Goal: Task Accomplishment & Management: Use online tool/utility

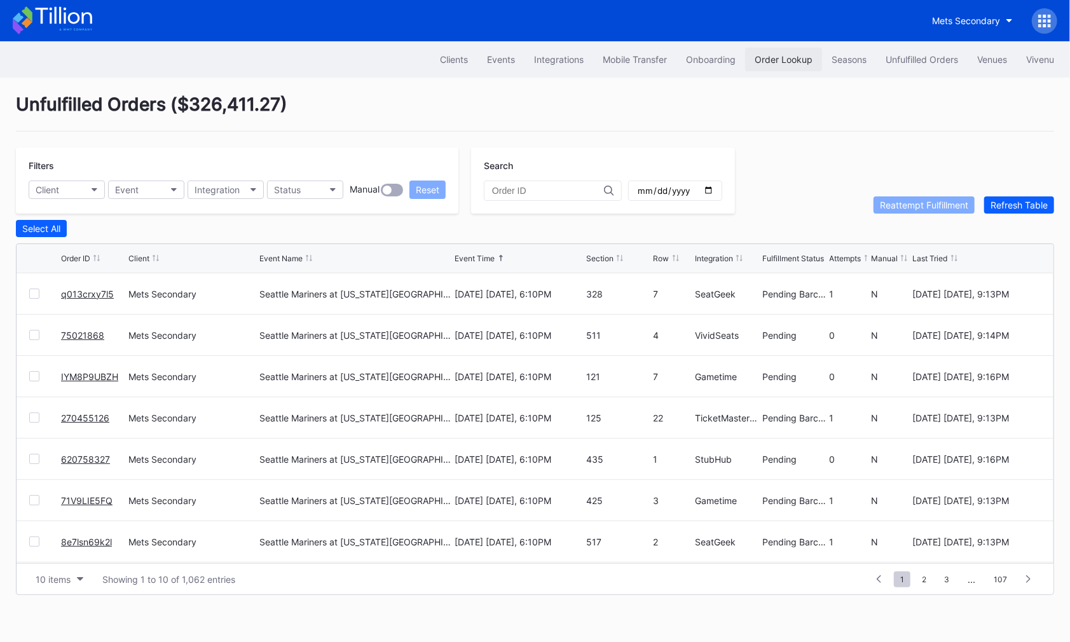
click at [769, 58] on div "Order Lookup" at bounding box center [783, 59] width 58 height 11
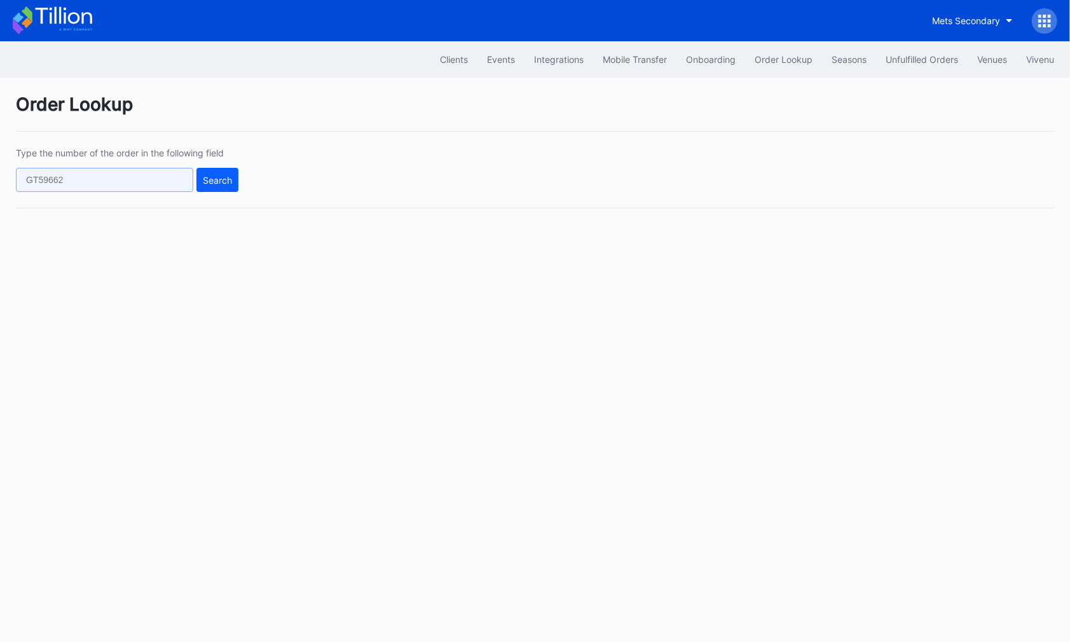
click at [180, 182] on input "text" at bounding box center [104, 180] width 177 height 24
paste input "619884736"
click at [228, 182] on div "Search" at bounding box center [217, 180] width 29 height 11
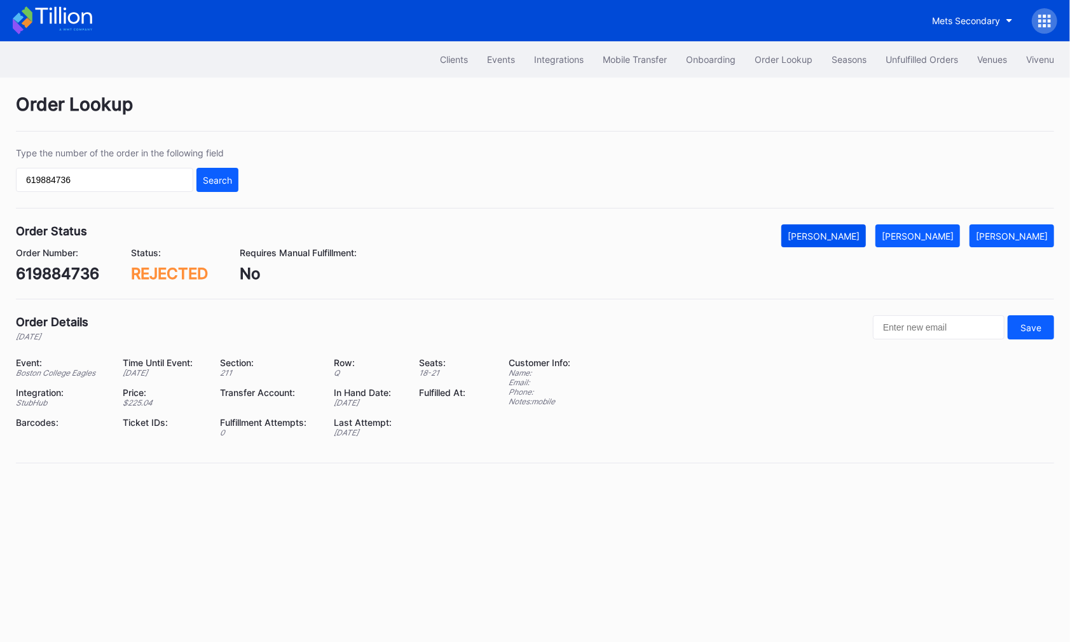
click at [859, 232] on div "[PERSON_NAME]" at bounding box center [823, 236] width 72 height 11
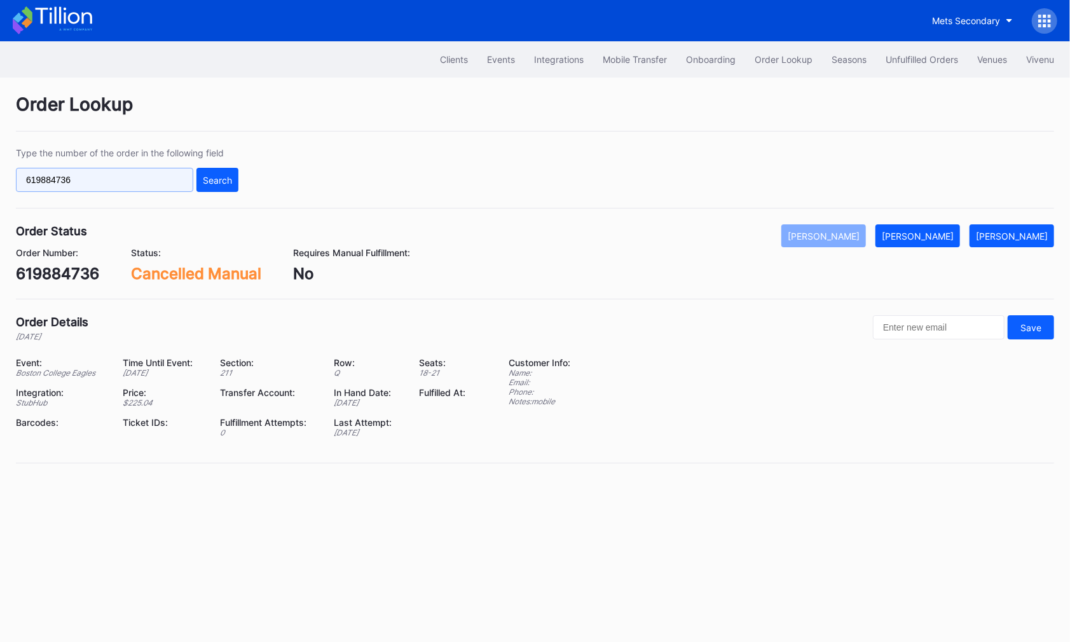
click at [120, 172] on input "619884736" at bounding box center [104, 180] width 177 height 24
paste input "8005"
type input "619888005"
click at [212, 177] on div "Search" at bounding box center [217, 180] width 29 height 11
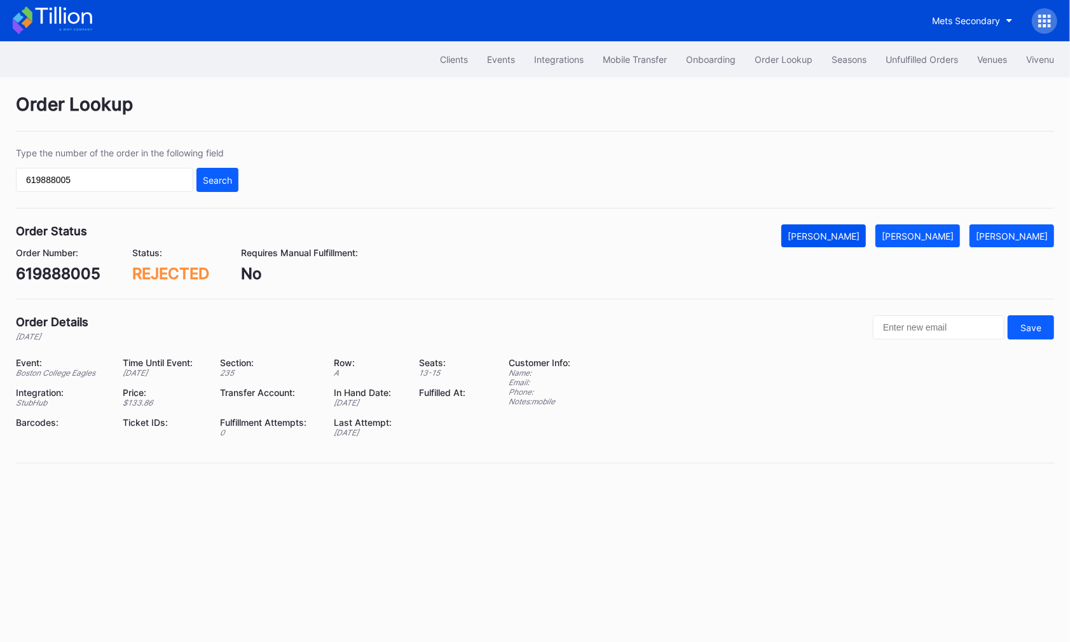
click at [848, 235] on div "[PERSON_NAME]" at bounding box center [823, 236] width 72 height 11
click at [913, 53] on button "Unfulfilled Orders" at bounding box center [922, 60] width 92 height 24
